Goal: Find contact information: Find contact information

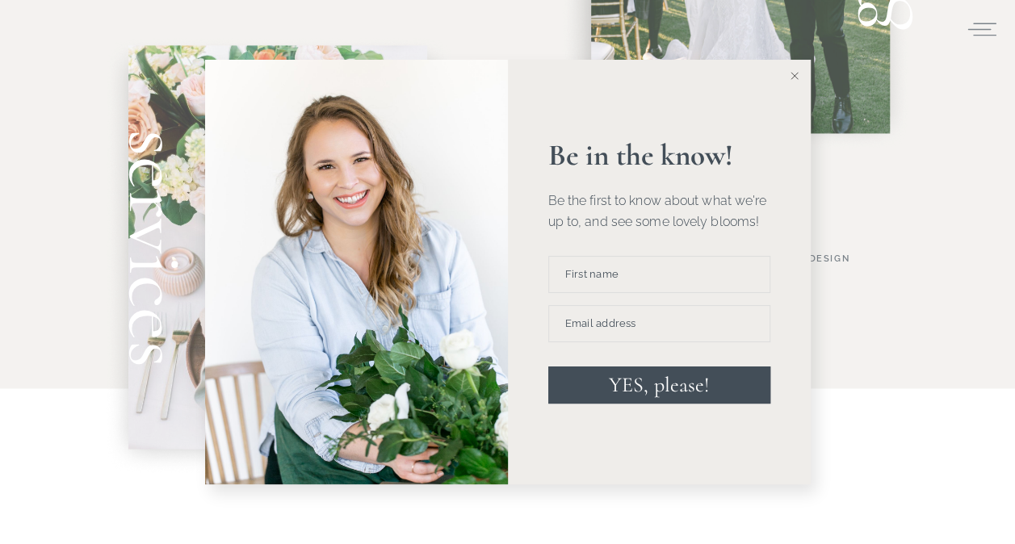
scroll to position [1292, 0]
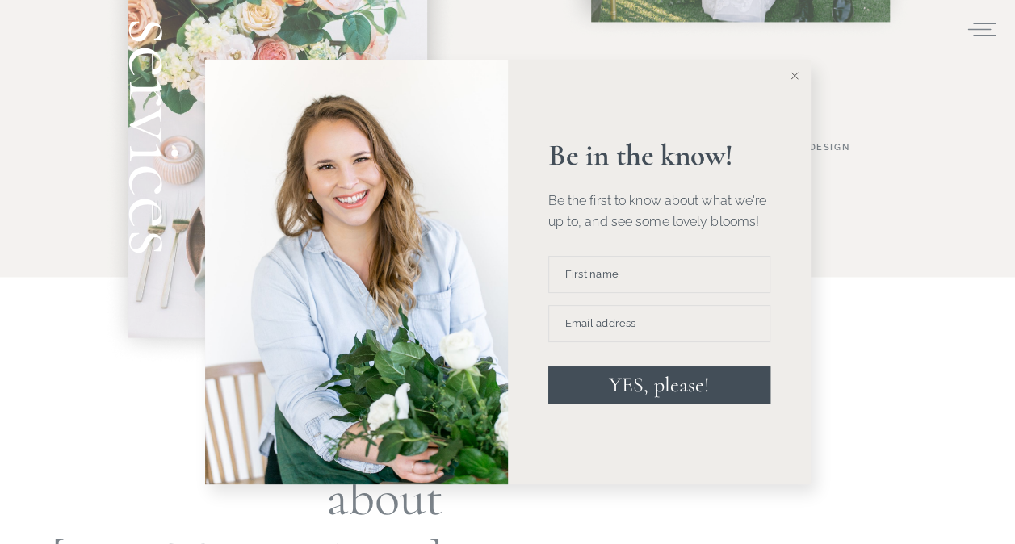
click at [796, 74] on line at bounding box center [794, 76] width 7 height 7
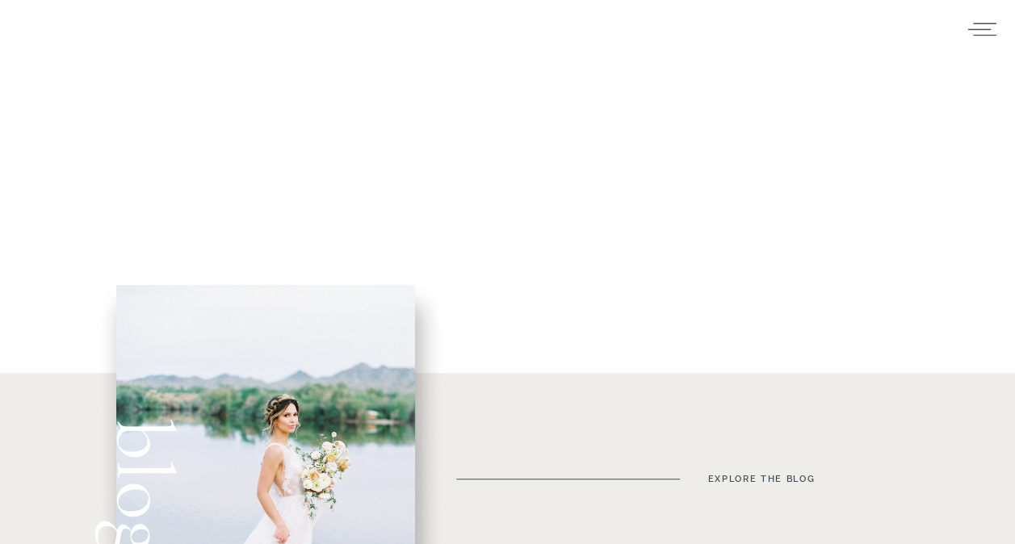
scroll to position [0, 0]
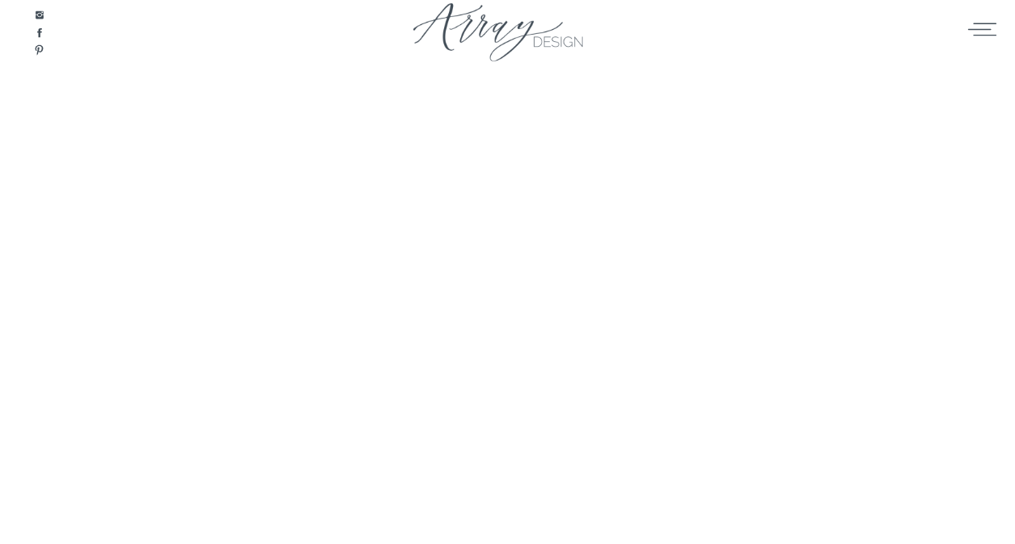
click at [976, 35] on icon at bounding box center [982, 29] width 32 height 24
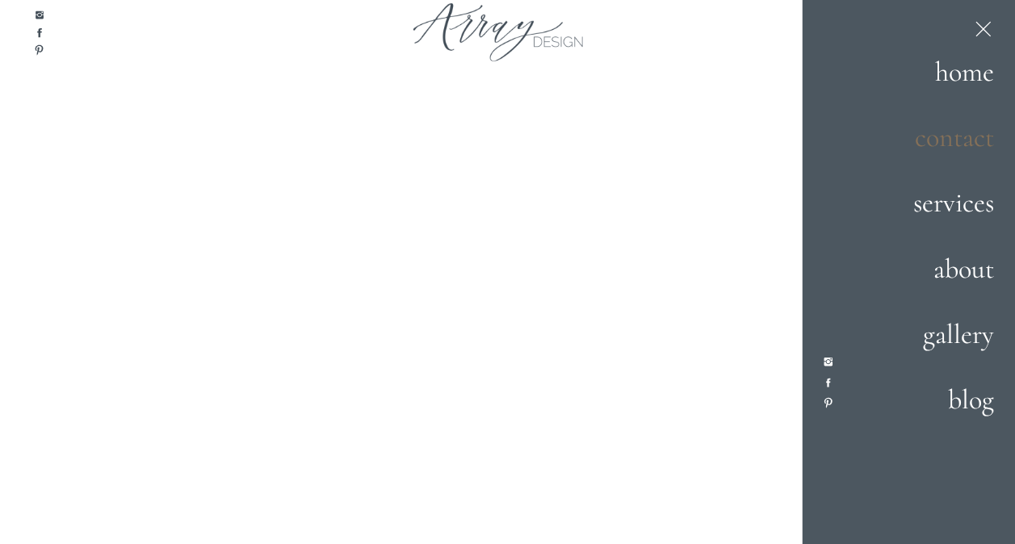
click at [972, 141] on h2 "contact" at bounding box center [937, 139] width 113 height 44
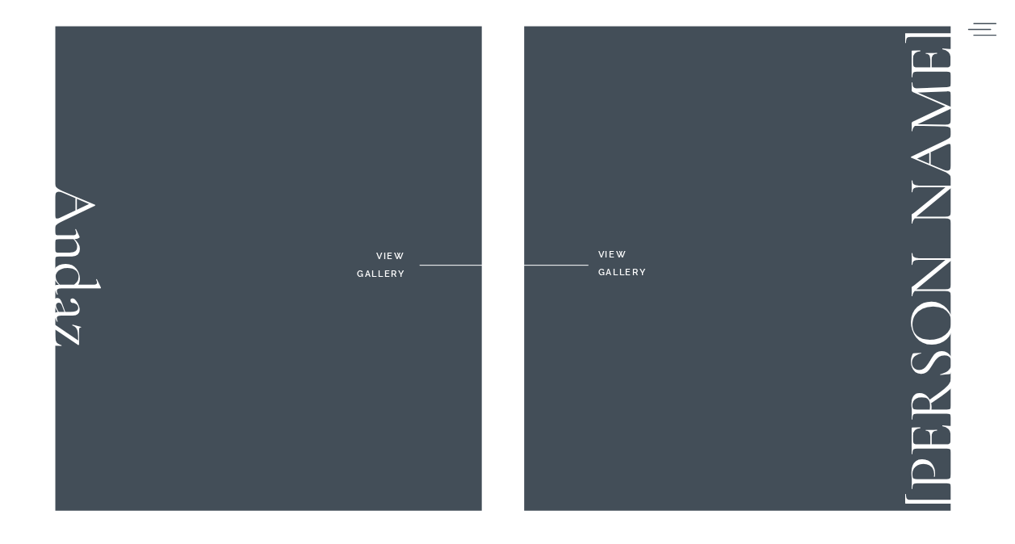
scroll to position [1858, 0]
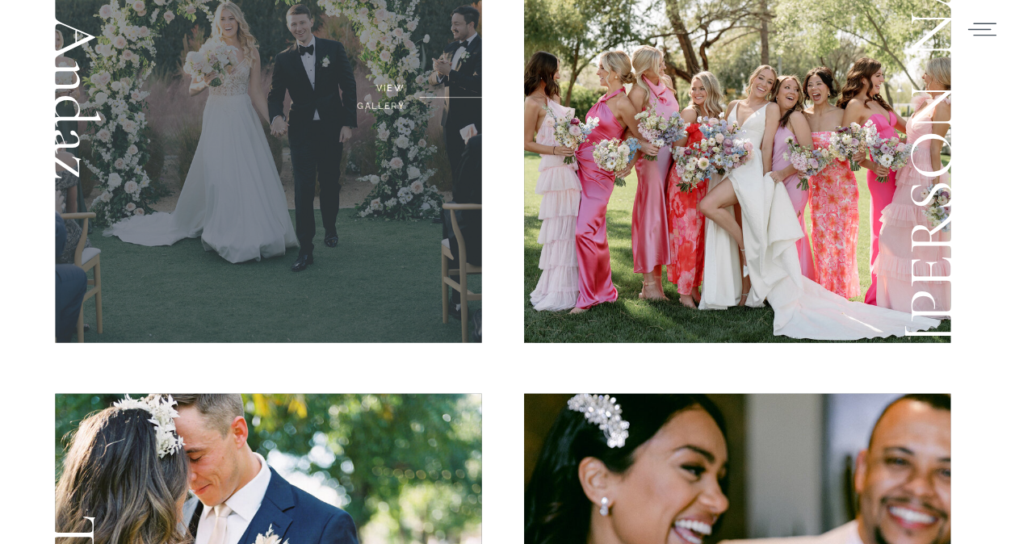
click at [305, 152] on div at bounding box center [268, 101] width 427 height 485
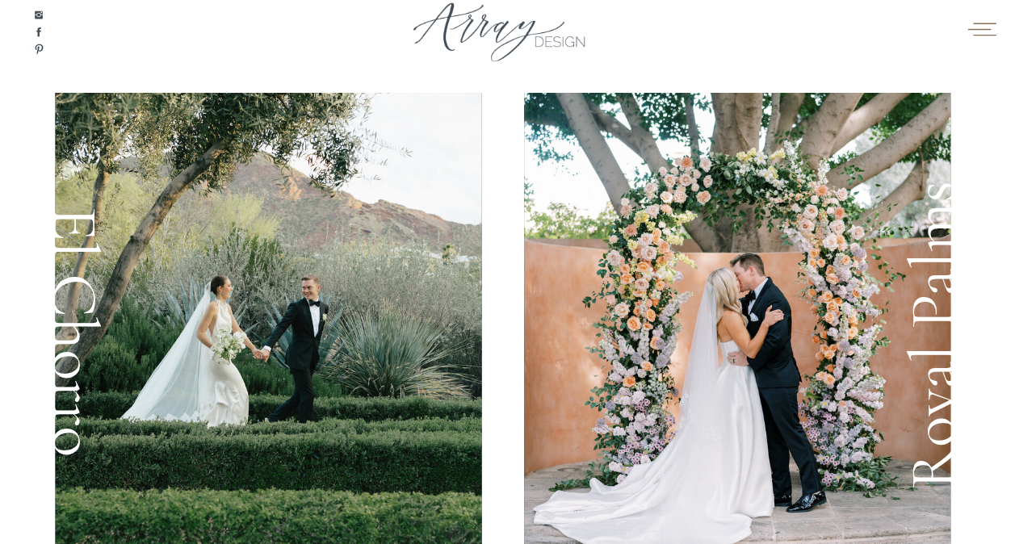
click at [985, 31] on icon at bounding box center [982, 29] width 32 height 24
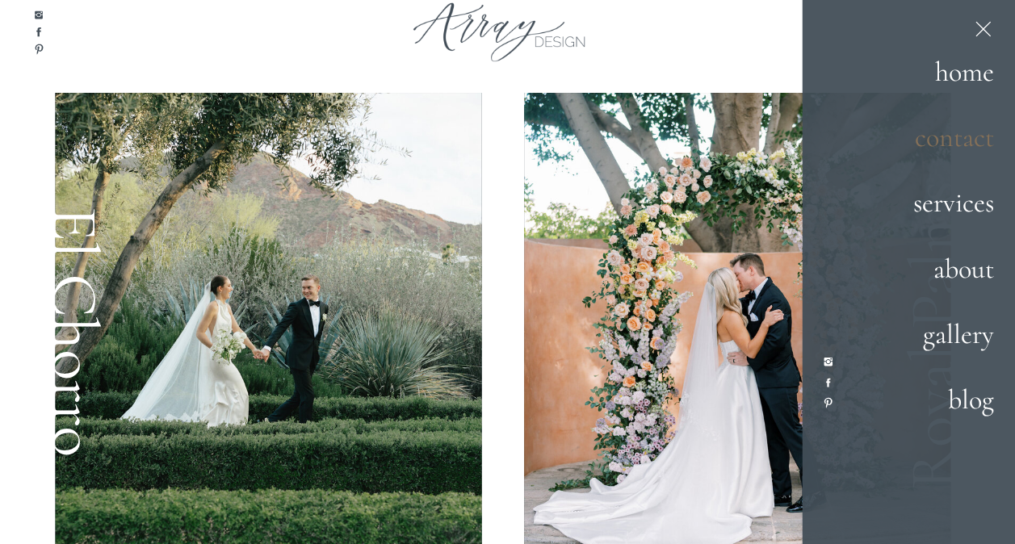
click at [964, 144] on h2 "contact" at bounding box center [937, 139] width 113 height 44
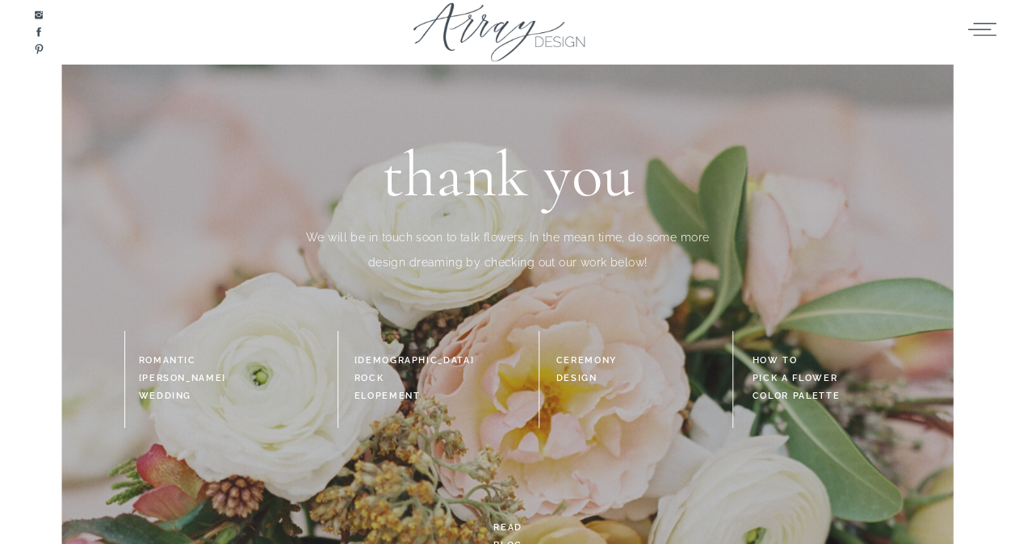
click at [41, 29] on icon at bounding box center [38, 32] width 12 height 12
click at [977, 34] on icon at bounding box center [982, 29] width 32 height 24
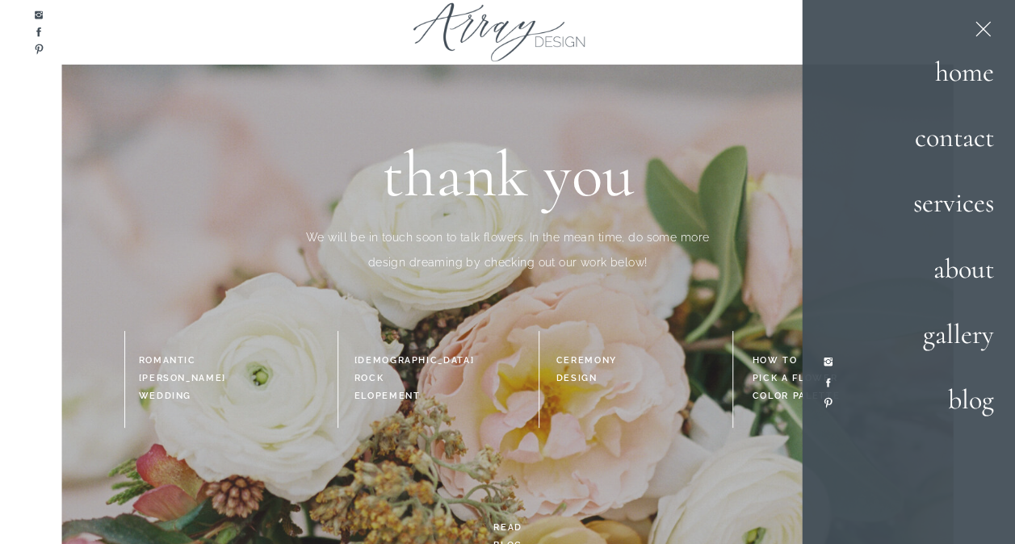
click at [973, 205] on h2 "services" at bounding box center [937, 205] width 113 height 44
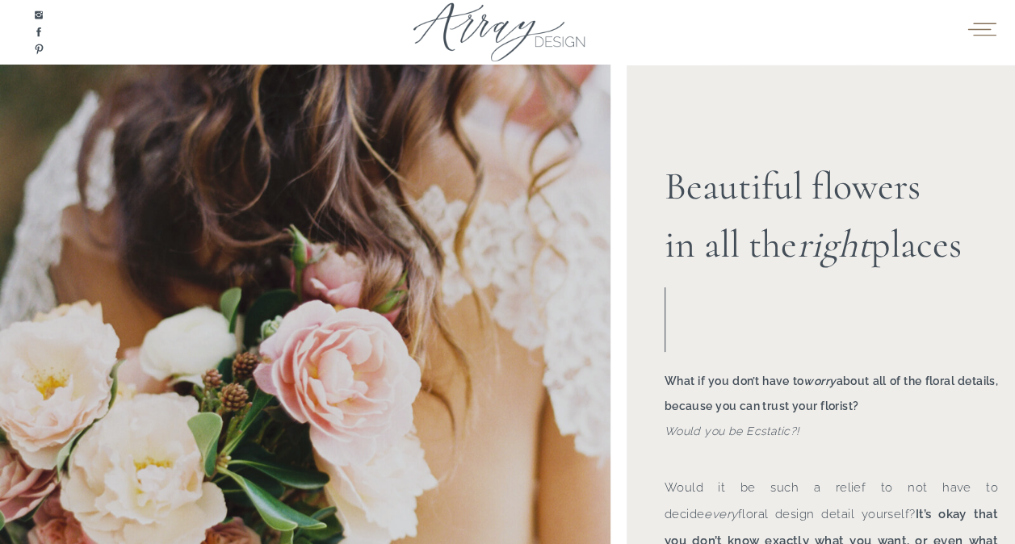
click at [984, 31] on icon at bounding box center [982, 29] width 32 height 24
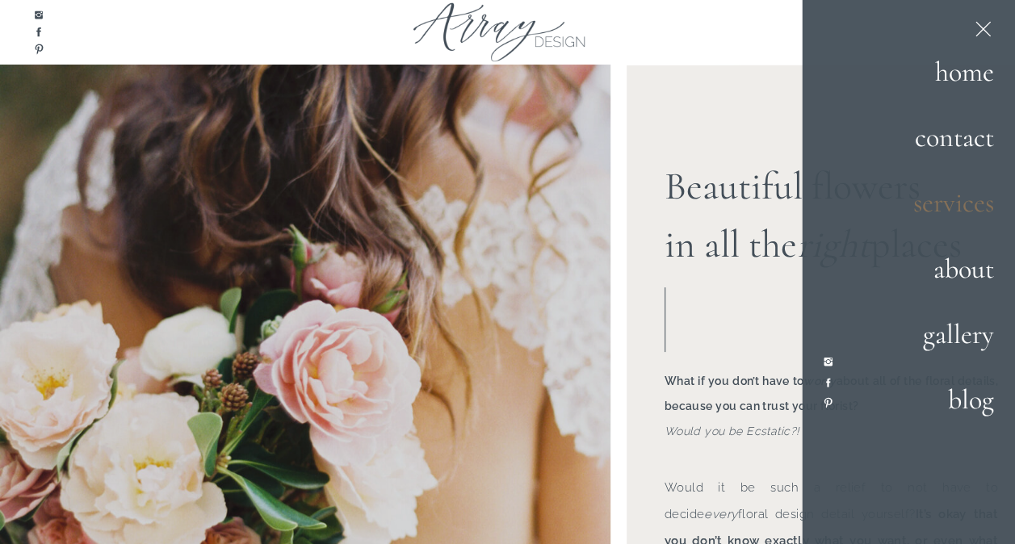
click at [947, 204] on h2 "services" at bounding box center [937, 205] width 113 height 44
click at [977, 143] on h2 "contact" at bounding box center [937, 139] width 113 height 44
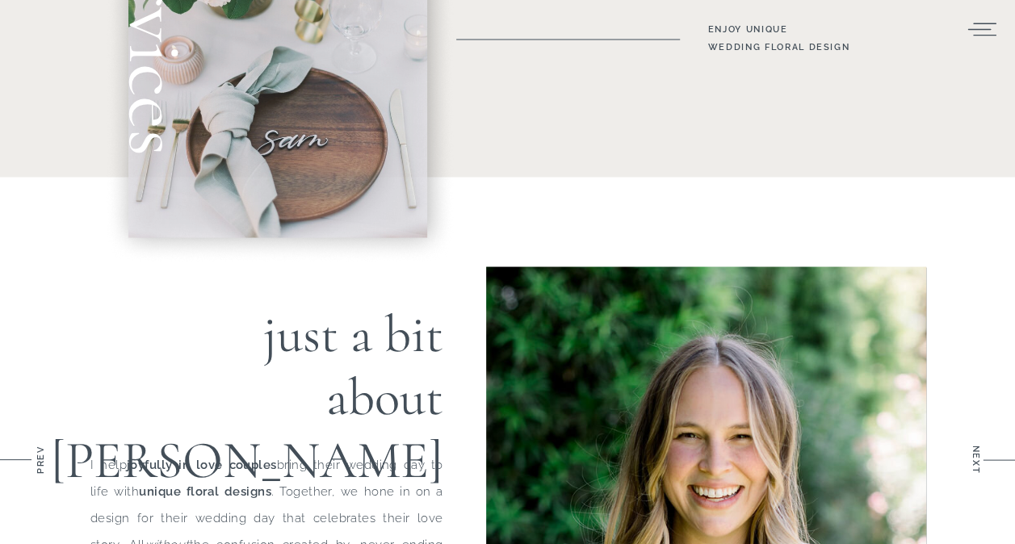
scroll to position [1212, 0]
